Goal: Information Seeking & Learning: Learn about a topic

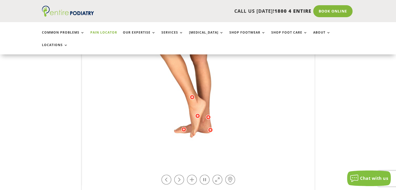
scroll to position [183, 0]
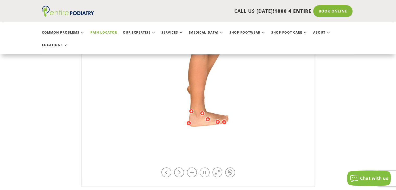
click at [204, 167] on link at bounding box center [205, 172] width 10 height 10
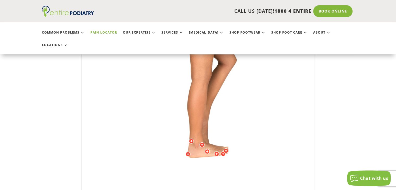
scroll to position [152, 0]
click at [193, 109] on img at bounding box center [198, 81] width 144 height 208
click at [191, 139] on div at bounding box center [191, 141] width 5 height 5
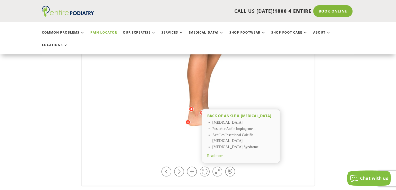
scroll to position [184, 0]
click at [178, 166] on link at bounding box center [179, 171] width 10 height 10
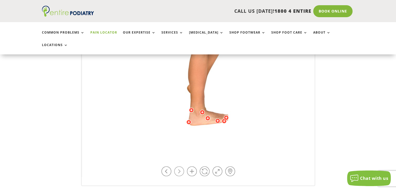
click at [178, 166] on link at bounding box center [179, 171] width 10 height 10
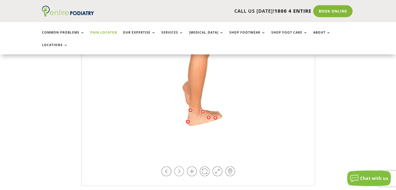
click at [178, 166] on link at bounding box center [179, 171] width 10 height 10
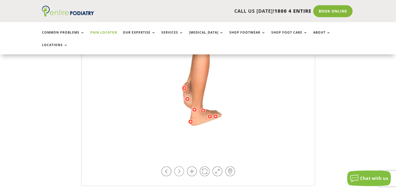
click at [178, 166] on link at bounding box center [179, 171] width 10 height 10
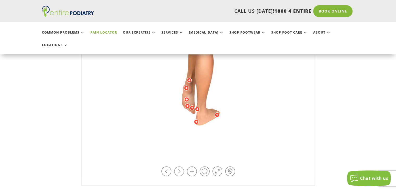
click at [178, 166] on link at bounding box center [179, 171] width 10 height 10
click at [169, 166] on link at bounding box center [166, 171] width 10 height 10
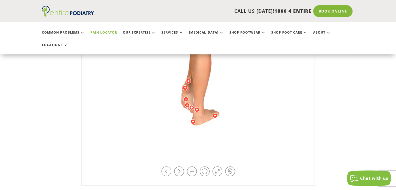
click at [169, 166] on link at bounding box center [166, 171] width 10 height 10
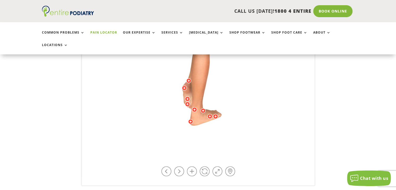
click at [202, 108] on div at bounding box center [202, 110] width 5 height 5
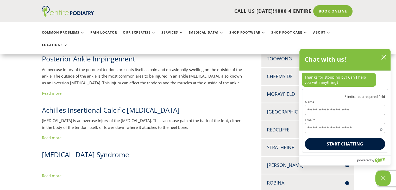
scroll to position [157, 0]
click at [53, 173] on link "Read more" at bounding box center [52, 175] width 20 height 5
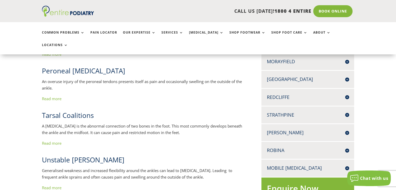
scroll to position [187, 0]
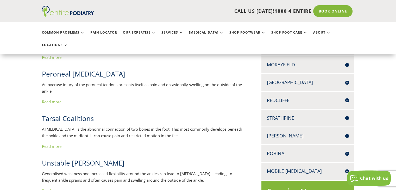
click at [54, 99] on link "Read more" at bounding box center [52, 101] width 20 height 5
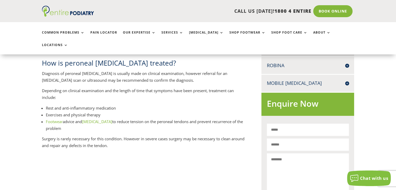
scroll to position [275, 0]
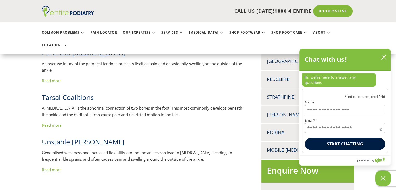
scroll to position [187, 0]
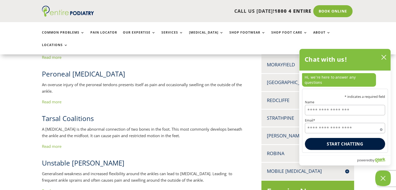
click at [57, 144] on link "Read more" at bounding box center [52, 146] width 20 height 5
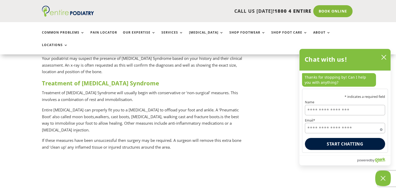
scroll to position [526, 0]
